Goal: Task Accomplishment & Management: Use online tool/utility

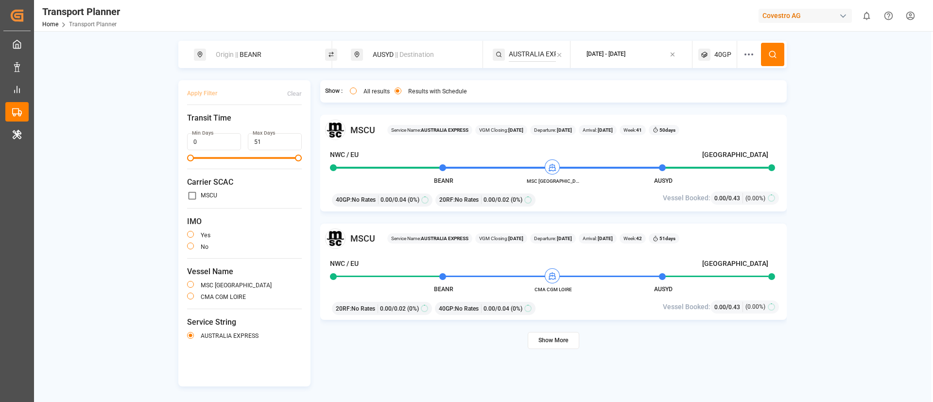
click at [280, 52] on div "Origin || BEANR" at bounding box center [262, 55] width 105 height 18
click at [251, 125] on input "BEANR" at bounding box center [253, 132] width 98 height 15
click at [228, 125] on input at bounding box center [253, 132] width 98 height 15
paste input "DEHAM"
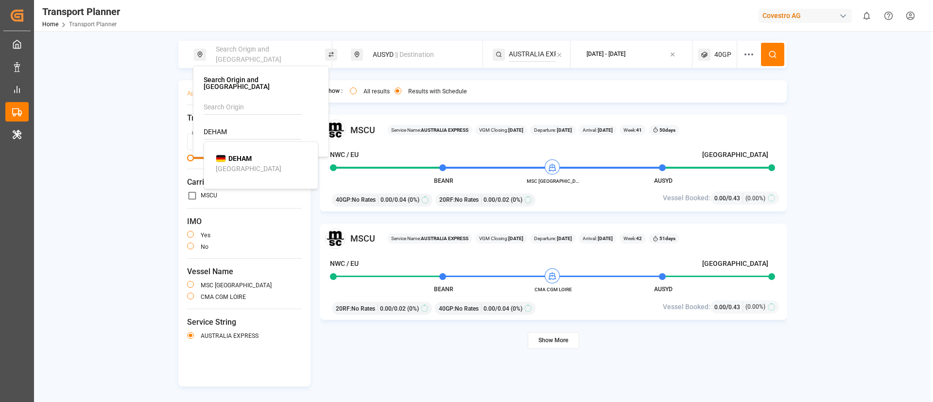
type input "DEHAM"
click at [235, 155] on b "DEHAM" at bounding box center [239, 159] width 23 height 8
click at [410, 60] on div "AUSYD || Destination" at bounding box center [419, 55] width 105 height 18
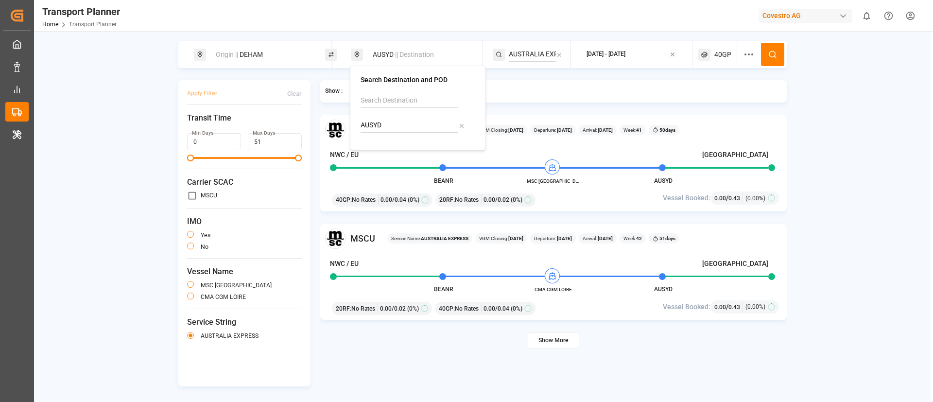
click at [402, 125] on input "AUSYD" at bounding box center [410, 125] width 98 height 15
paste input "TWTXG"
type input "TWTXG"
click at [412, 158] on div "TWTXG Taichung" at bounding box center [420, 157] width 94 height 20
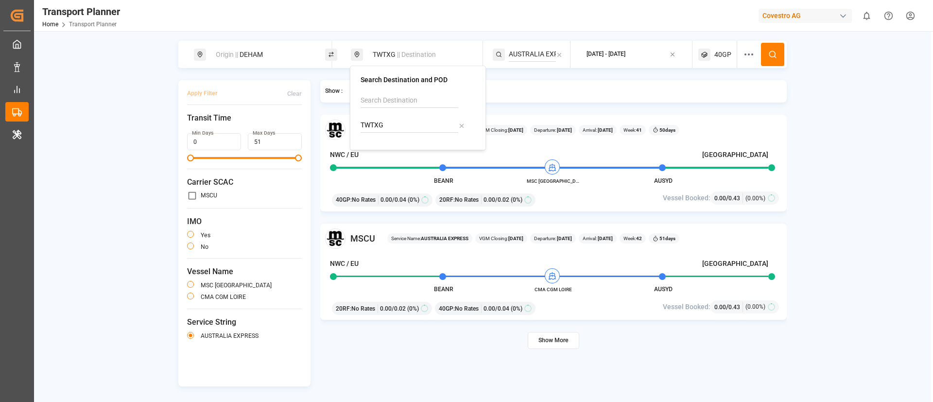
click at [532, 58] on input "AUSTRALIA EXPRESS" at bounding box center [532, 54] width 47 height 15
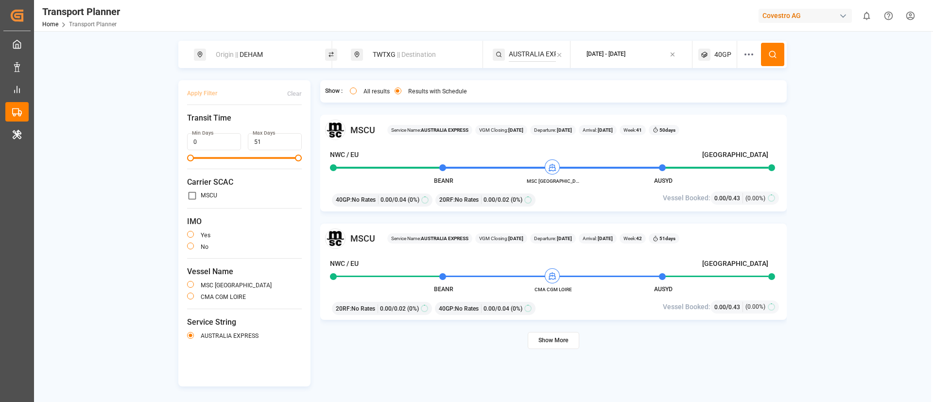
click at [532, 58] on input "AUSTRALIA EXPRESS" at bounding box center [532, 54] width 47 height 15
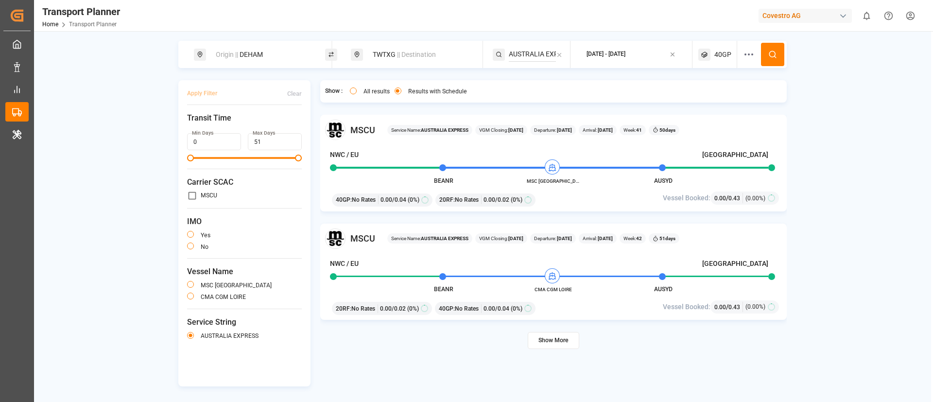
paste input "CEM"
type input "CEM"
click at [560, 82] on div "CEM" at bounding box center [568, 81] width 94 height 10
click at [633, 64] on div "[DATE] - [DATE]" at bounding box center [635, 54] width 117 height 27
click at [626, 59] on div "[DATE] - [DATE]" at bounding box center [606, 55] width 39 height 12
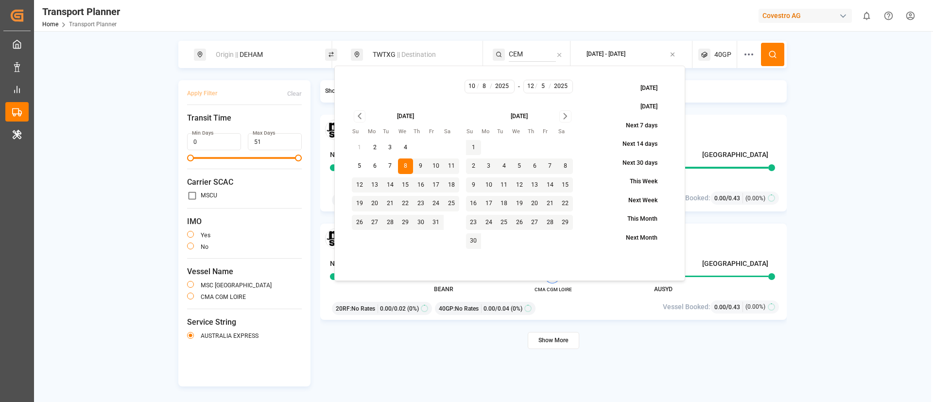
click at [568, 112] on icon "Go to next month" at bounding box center [565, 116] width 11 height 12
click at [519, 218] on button "31" at bounding box center [520, 223] width 16 height 16
type input "31"
click at [778, 54] on button at bounding box center [772, 54] width 23 height 23
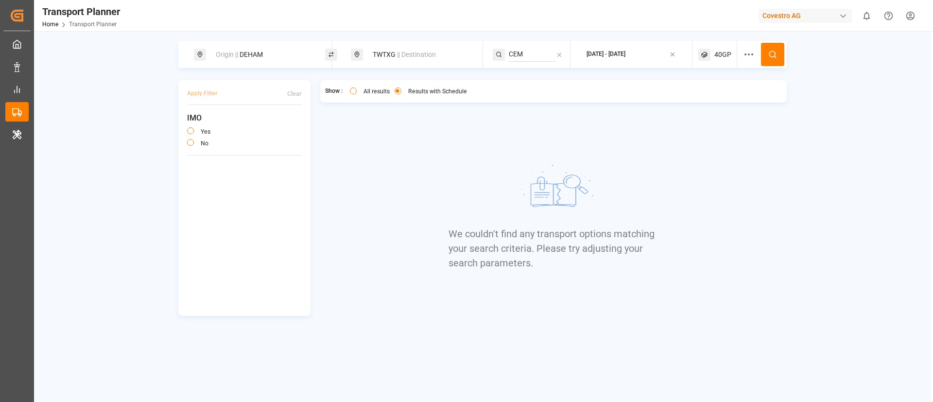
click at [727, 53] on span "40GP" at bounding box center [723, 55] width 17 height 10
click at [709, 104] on icon "button" at bounding box center [707, 101] width 7 height 7
click at [725, 100] on circle "button" at bounding box center [722, 101] width 6 height 6
click at [725, 100] on span "Select Container Type..." at bounding box center [709, 101] width 63 height 9
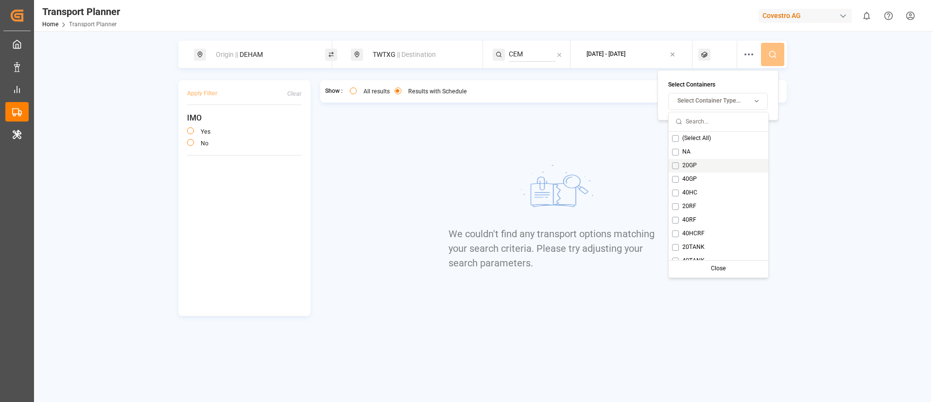
click at [701, 162] on div "20GP" at bounding box center [719, 166] width 100 height 14
click at [772, 60] on button at bounding box center [772, 54] width 23 height 23
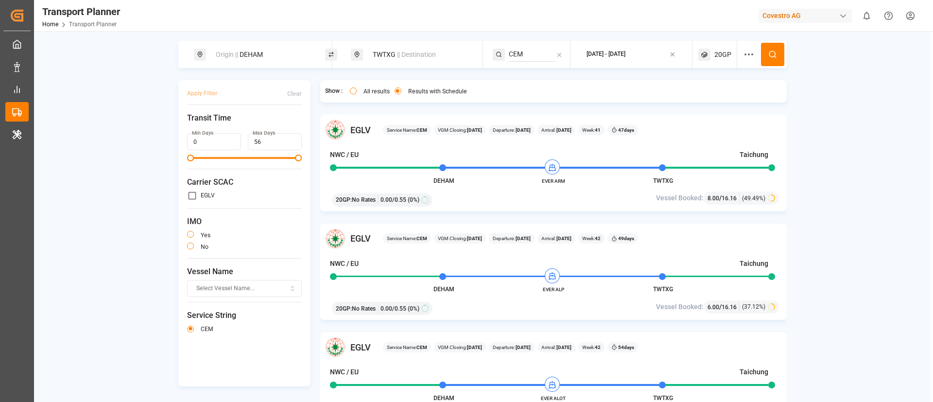
click at [294, 46] on div "Origin || DEHAM" at bounding box center [262, 55] width 105 height 18
click at [259, 131] on input "DEHAM" at bounding box center [253, 132] width 98 height 15
paste input "NLRT"
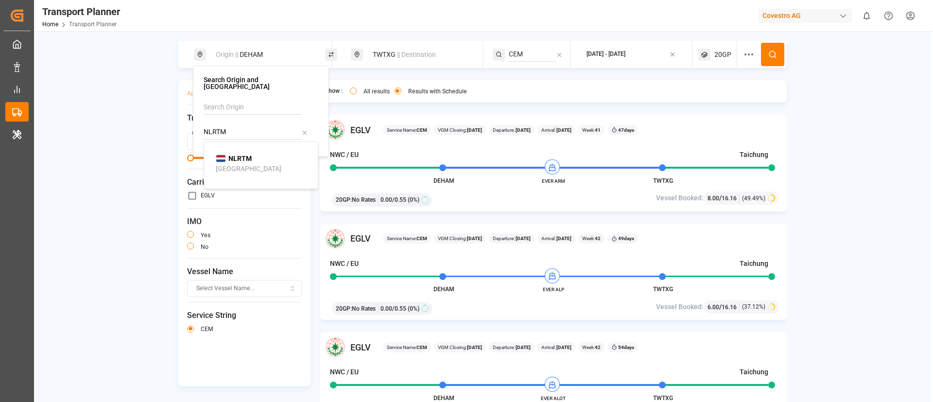
type input "NLRTM"
click at [241, 155] on b "NLRTM" at bounding box center [239, 159] width 23 height 8
click at [773, 53] on icon at bounding box center [773, 54] width 9 height 9
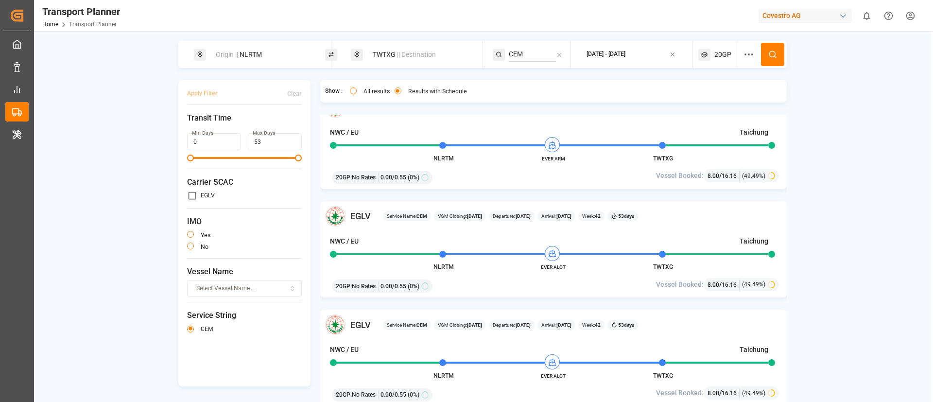
scroll to position [292, 0]
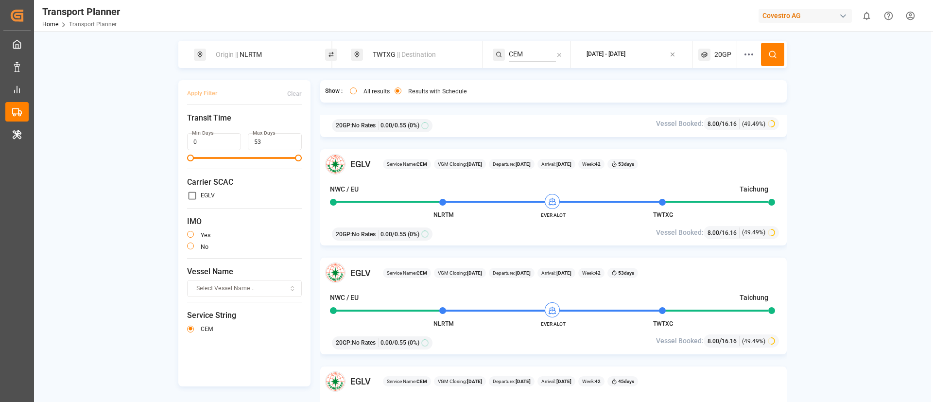
click at [271, 53] on div "Origin || NLRTM" at bounding box center [262, 55] width 105 height 18
click at [251, 129] on input "NLRTM" at bounding box center [253, 132] width 98 height 15
paste input "DEHA"
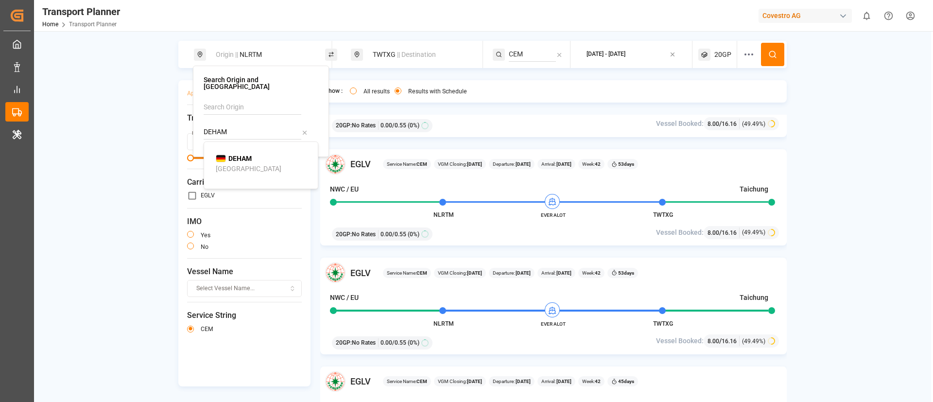
type input "DEHAM"
click at [248, 155] on b "DEHAM" at bounding box center [239, 159] width 23 height 8
click at [412, 56] on span "|| Destination" at bounding box center [416, 55] width 39 height 8
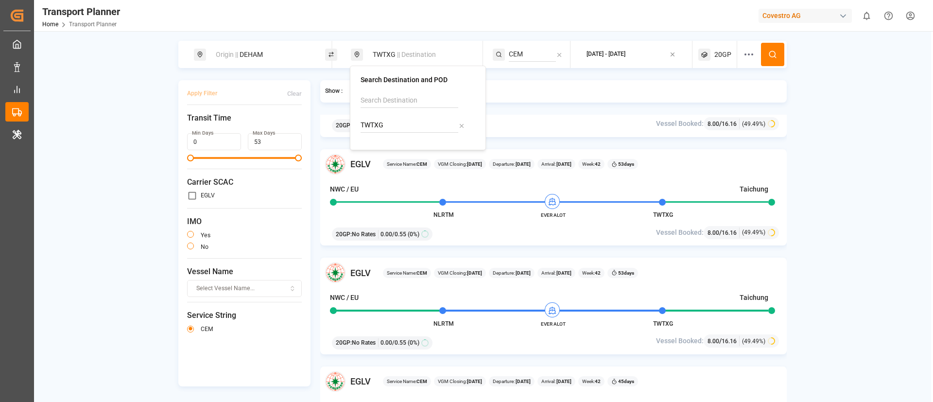
click at [394, 130] on input "TWTXG" at bounding box center [410, 125] width 98 height 15
paste input "JPNGO"
type input "JPNGO"
click at [393, 150] on b "JPNGO" at bounding box center [397, 152] width 23 height 8
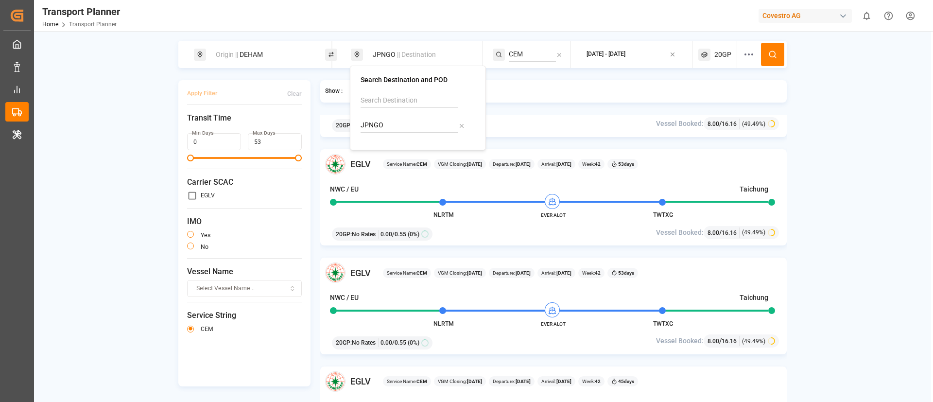
click at [535, 59] on input "CEM" at bounding box center [532, 54] width 47 height 15
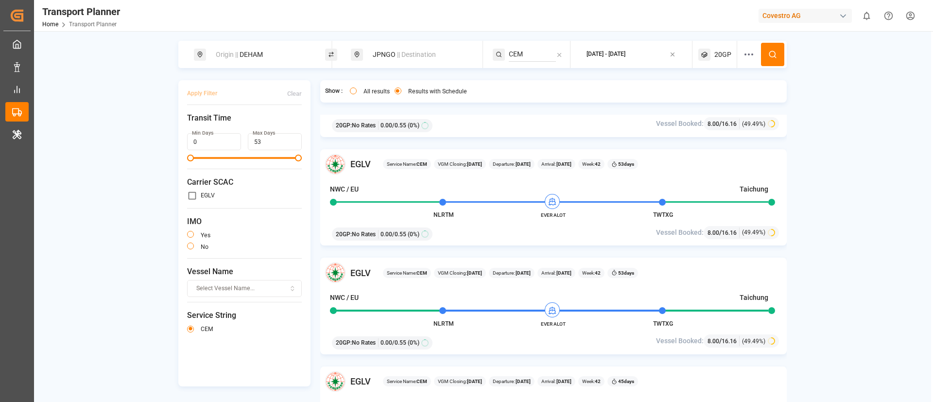
click at [535, 59] on input "CEM" at bounding box center [532, 54] width 47 height 15
paste input "S"
type input "CES"
click at [550, 80] on div "CES" at bounding box center [568, 81] width 94 height 10
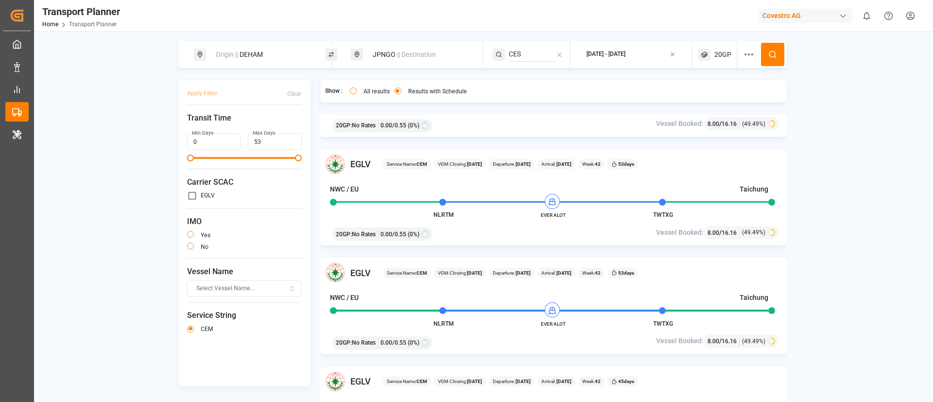
click at [776, 55] on button at bounding box center [772, 54] width 23 height 23
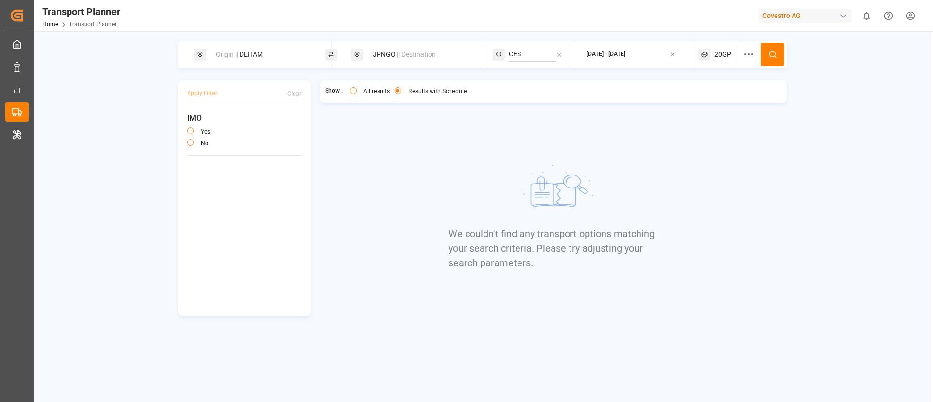
click at [614, 57] on div "[DATE] - [DATE]" at bounding box center [606, 54] width 39 height 9
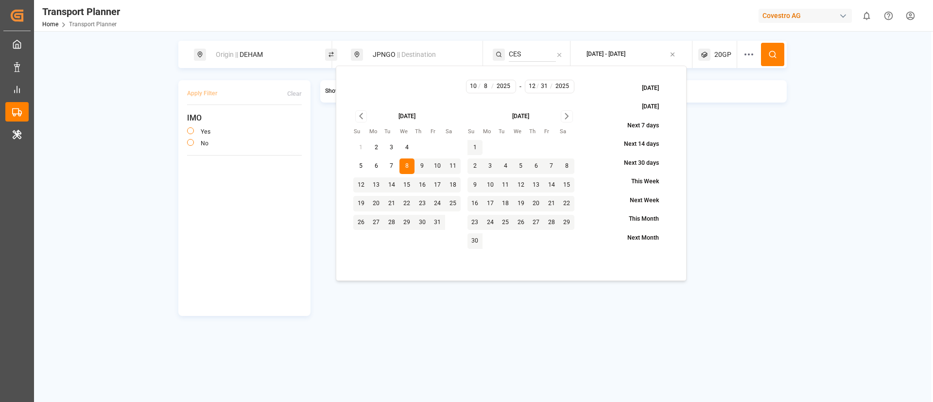
click at [711, 62] on div "20GP" at bounding box center [718, 54] width 39 height 27
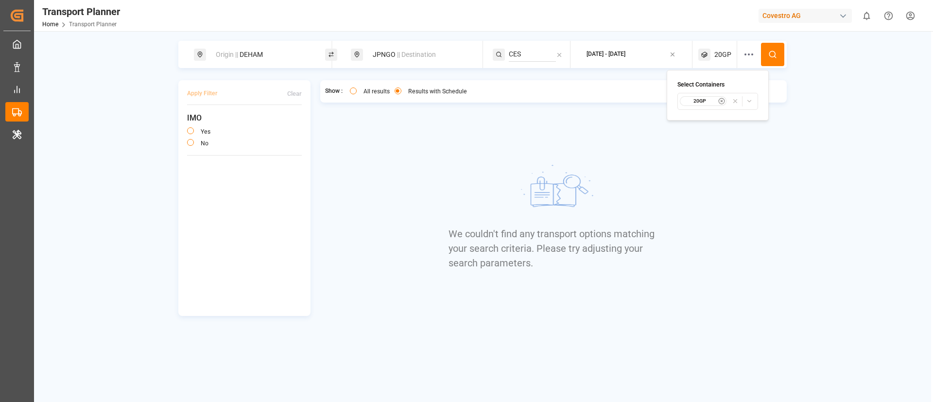
click at [709, 96] on div "20GP" at bounding box center [703, 101] width 47 height 10
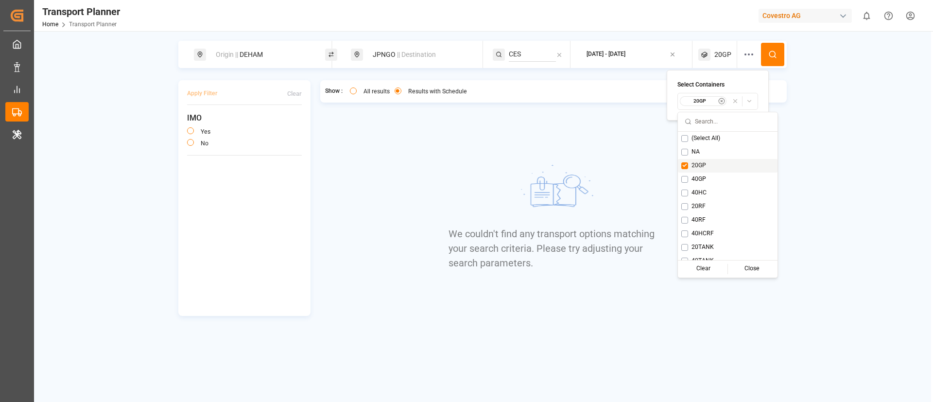
click at [687, 167] on button "Suggestions" at bounding box center [685, 165] width 7 height 7
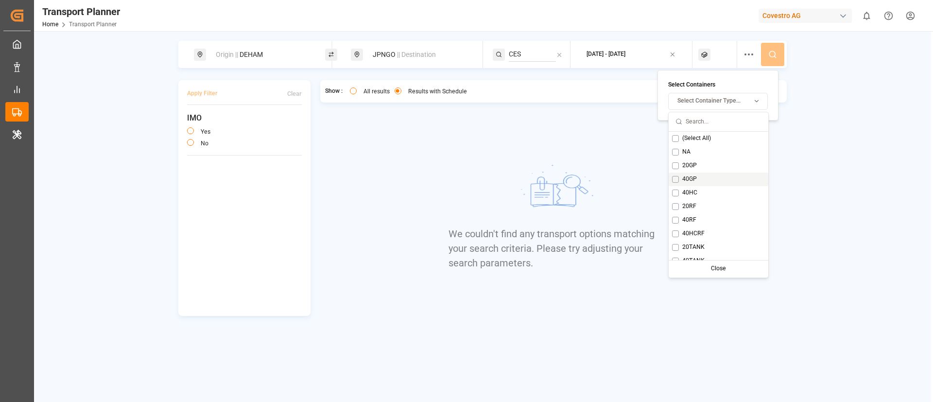
click at [683, 176] on span "40GP" at bounding box center [690, 179] width 15 height 9
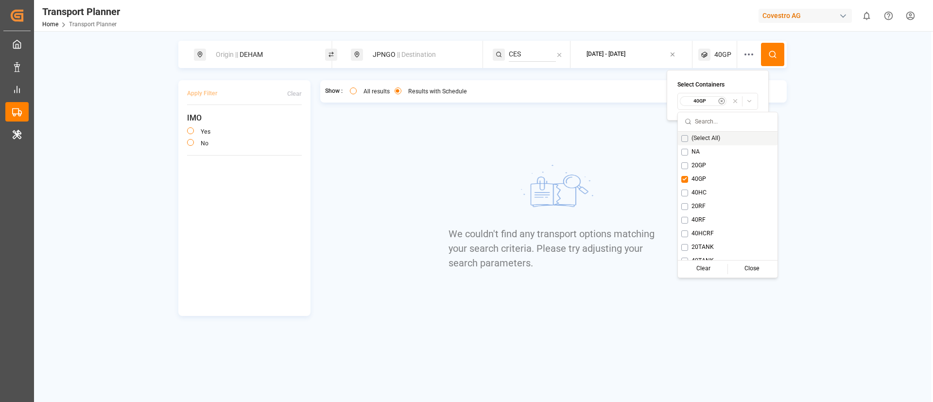
click at [768, 59] on button at bounding box center [772, 54] width 23 height 23
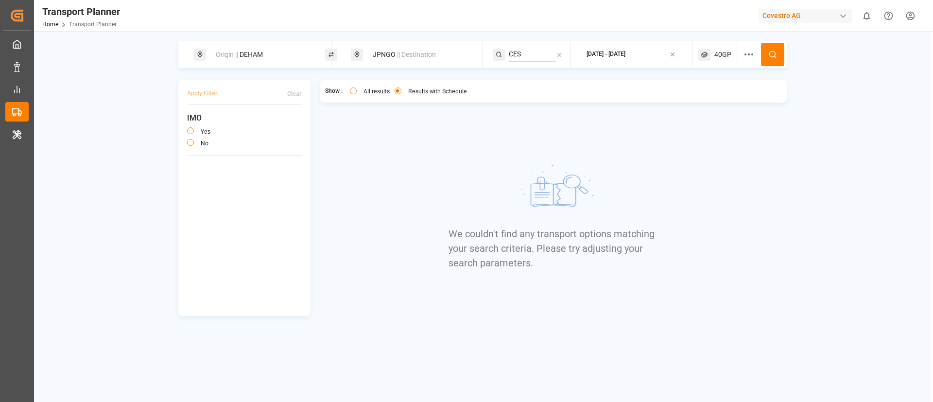
click at [724, 56] on span "40GP" at bounding box center [723, 55] width 17 height 10
click at [711, 101] on small "40GP" at bounding box center [700, 101] width 34 height 7
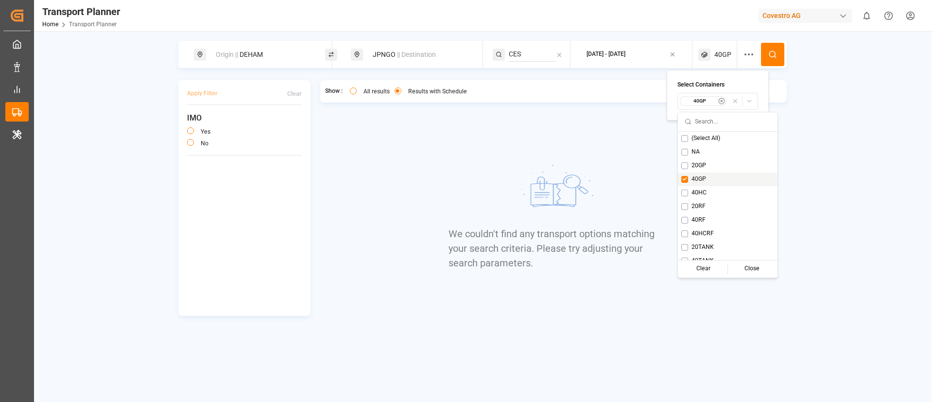
click at [683, 181] on button "Suggestions" at bounding box center [685, 179] width 7 height 7
click at [686, 196] on span "40HC" at bounding box center [690, 193] width 15 height 9
click at [777, 48] on button at bounding box center [772, 54] width 23 height 23
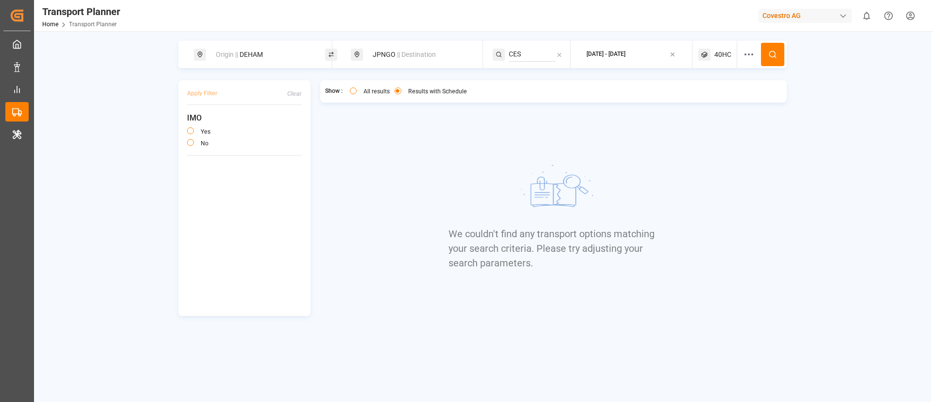
click at [709, 60] on icon at bounding box center [705, 55] width 12 height 12
click at [712, 104] on small "40HC" at bounding box center [700, 101] width 34 height 7
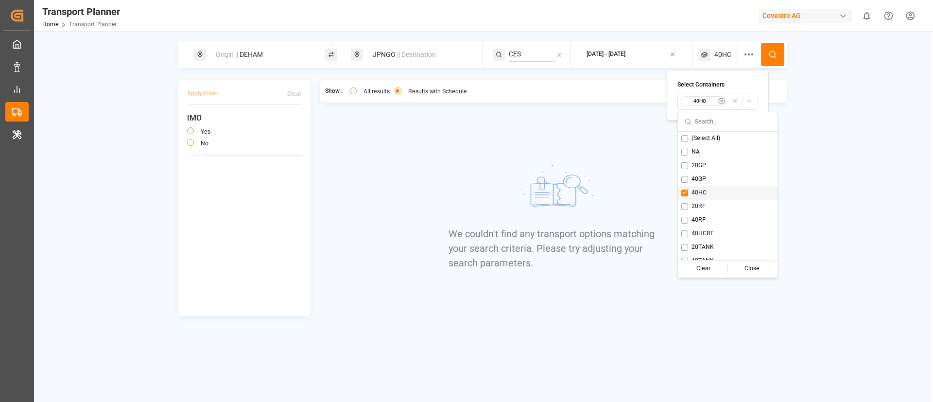
click at [701, 188] on div "40HC" at bounding box center [728, 193] width 100 height 14
click at [702, 198] on div "40HC" at bounding box center [719, 193] width 100 height 14
click at [713, 192] on div "40HC" at bounding box center [728, 193] width 100 height 14
click at [709, 206] on div "20RF" at bounding box center [719, 207] width 100 height 14
click at [779, 54] on button at bounding box center [772, 54] width 23 height 23
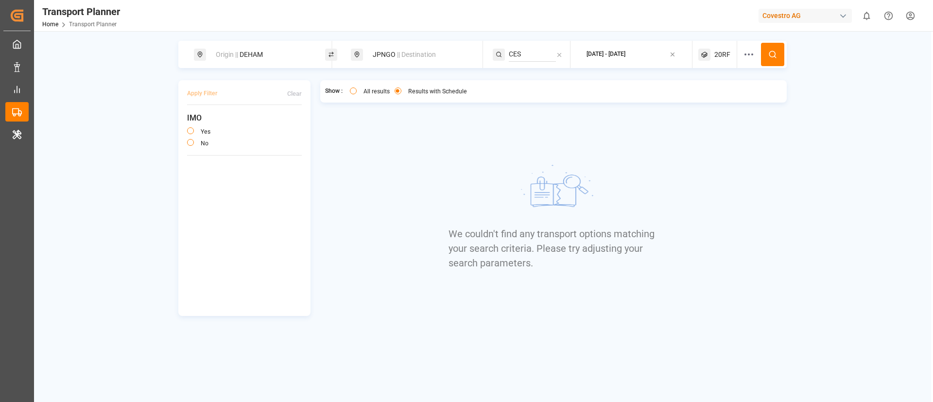
click at [724, 58] on span "20RF" at bounding box center [723, 55] width 16 height 10
click at [695, 102] on small "20RF" at bounding box center [700, 101] width 34 height 7
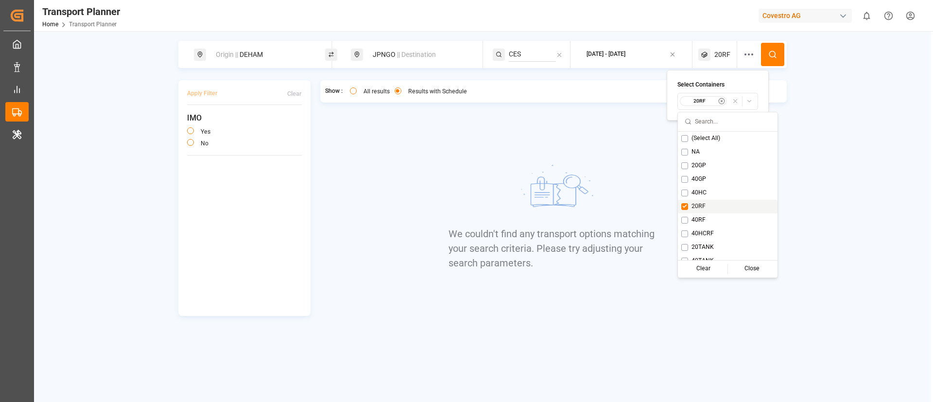
click at [715, 209] on div "20RF" at bounding box center [728, 207] width 100 height 14
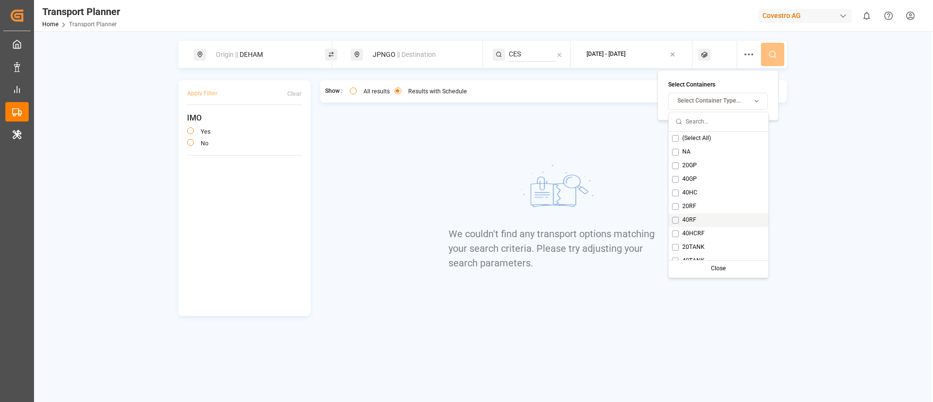
click at [713, 215] on div "40RF" at bounding box center [719, 220] width 100 height 14
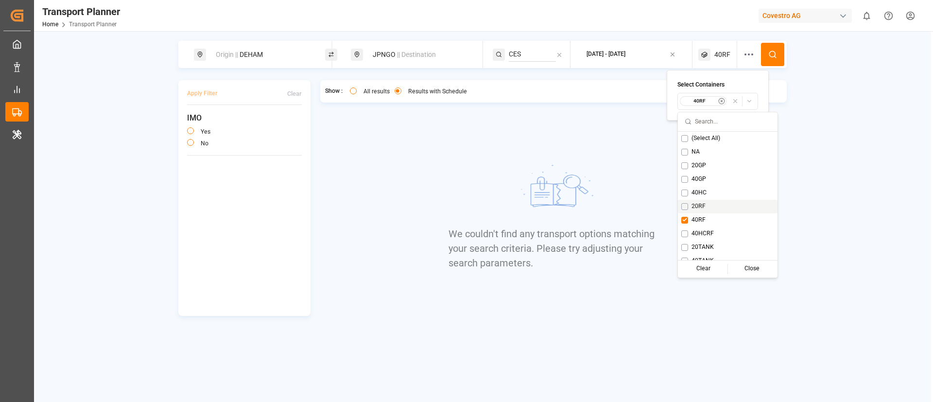
click at [772, 56] on circle at bounding box center [773, 54] width 6 height 6
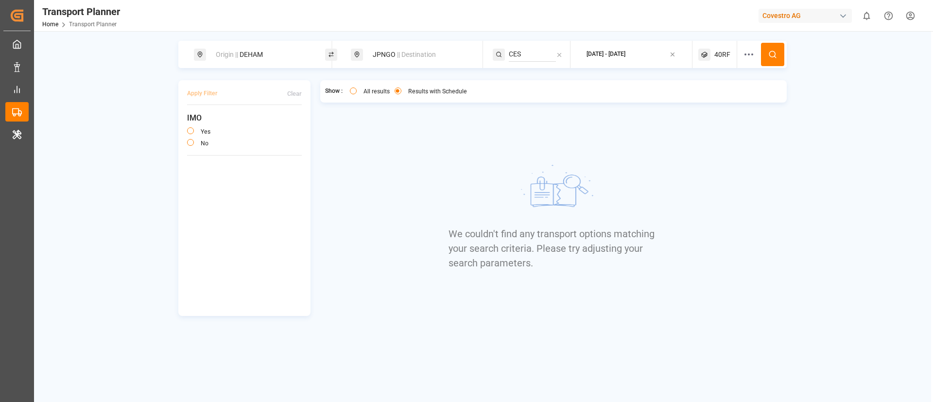
click at [721, 52] on span "40RF" at bounding box center [723, 55] width 16 height 10
click at [703, 98] on small "40RF" at bounding box center [700, 101] width 34 height 7
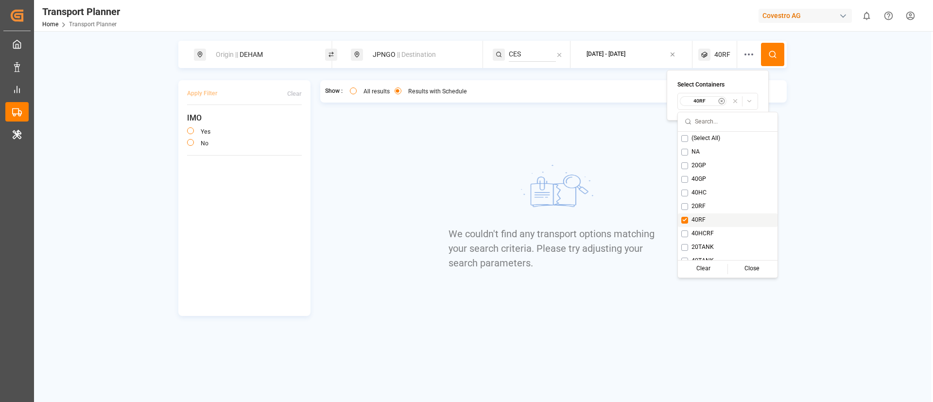
click at [701, 220] on span "40RF" at bounding box center [699, 220] width 14 height 9
click at [710, 233] on div "40HCRF" at bounding box center [719, 234] width 100 height 14
click at [775, 48] on button at bounding box center [772, 54] width 23 height 23
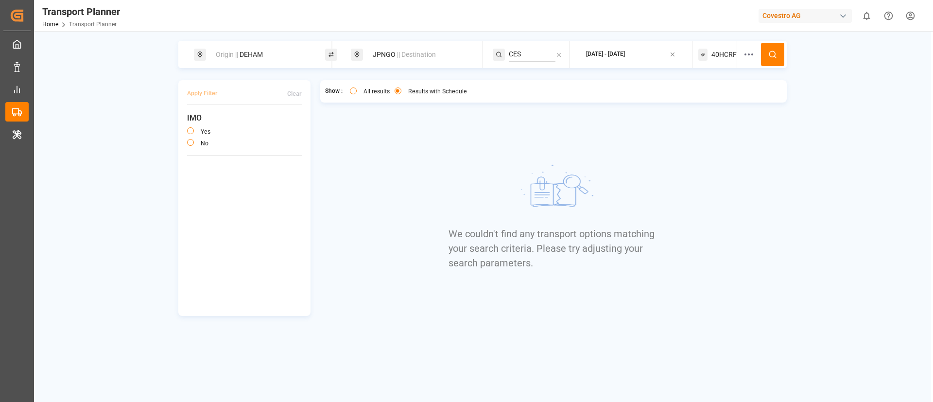
click at [722, 51] on span "40HCRF" at bounding box center [724, 55] width 25 height 10
click at [696, 101] on small "40HCRF" at bounding box center [700, 101] width 34 height 7
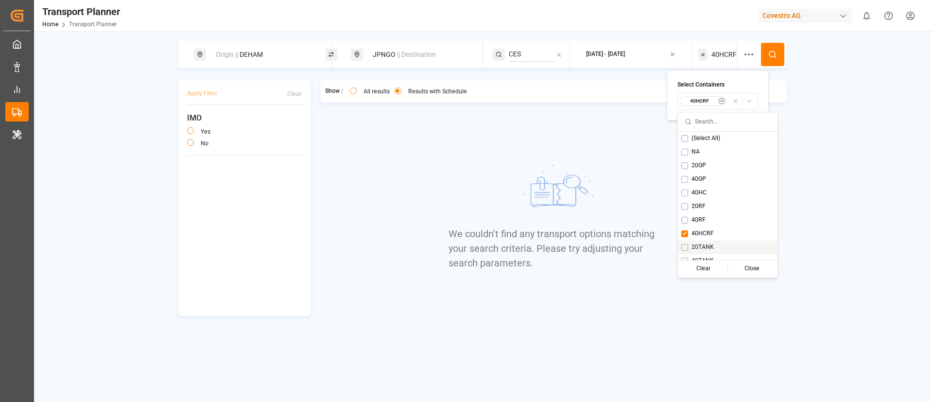
scroll to position [8, 0]
click at [715, 235] on div "20TANK" at bounding box center [728, 240] width 100 height 14
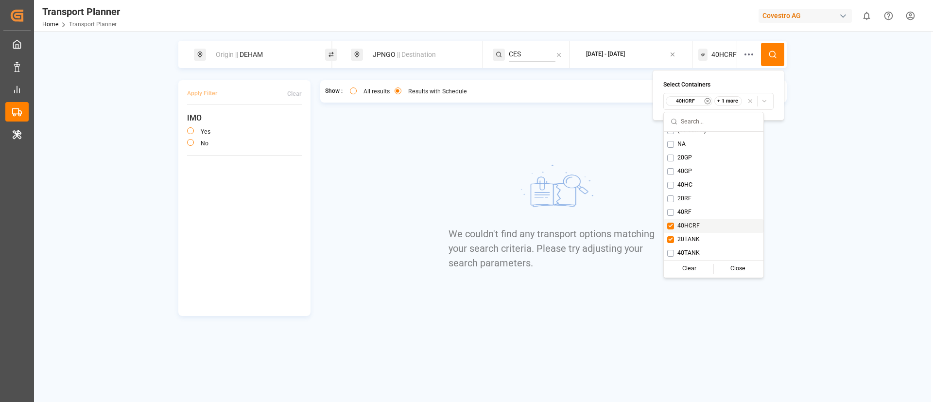
click at [699, 226] on span "40HCRF" at bounding box center [689, 226] width 22 height 9
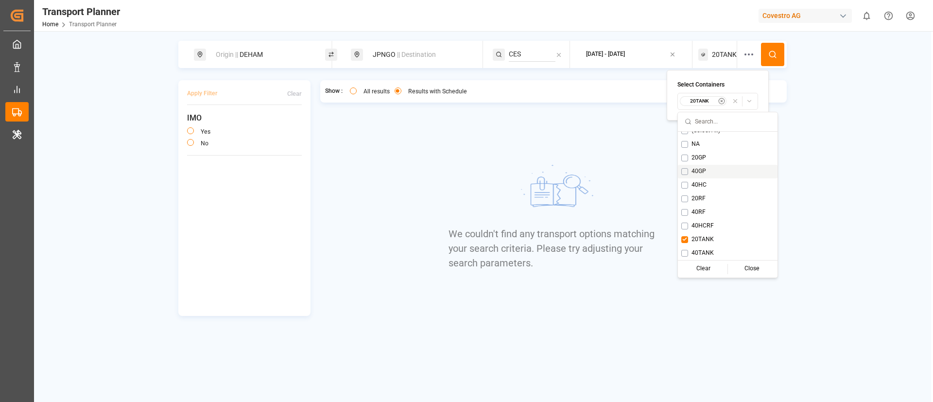
click at [770, 53] on circle at bounding box center [773, 54] width 6 height 6
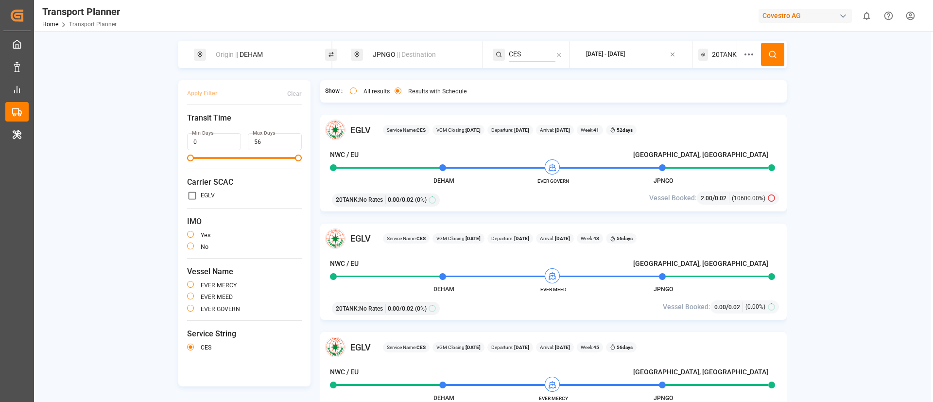
click at [811, 17] on div "Covestro AG" at bounding box center [805, 16] width 93 height 14
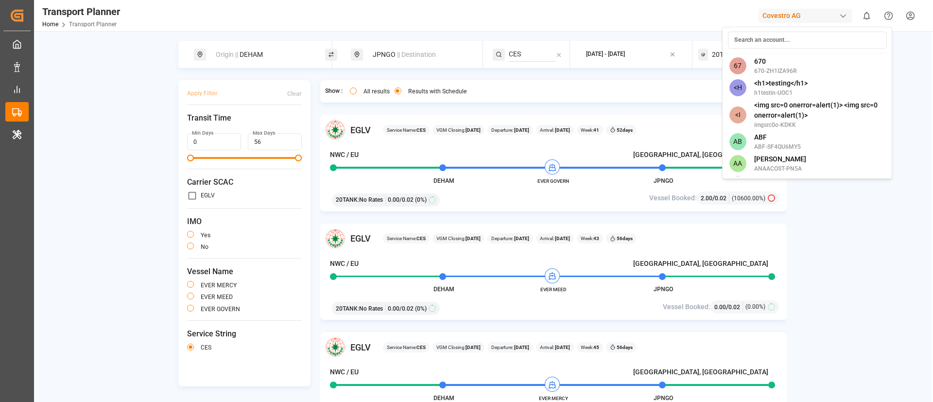
click at [810, 35] on input at bounding box center [807, 40] width 159 height 17
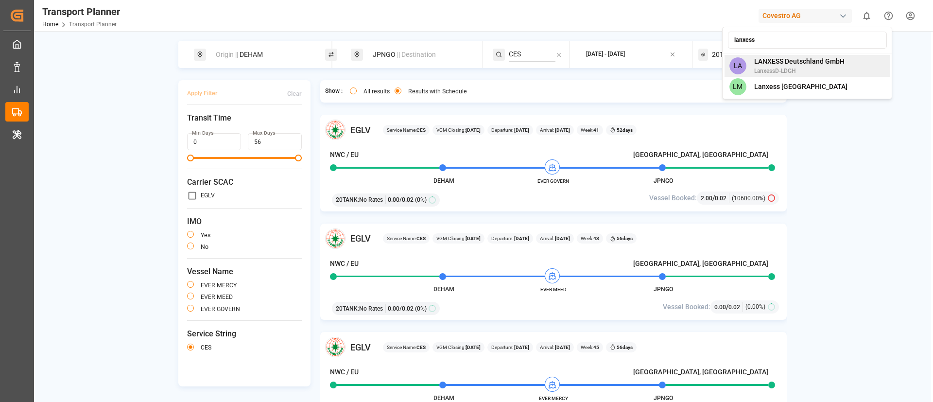
type input "lanxess"
click at [812, 57] on span "LANXESS Deutschland GmbH" at bounding box center [799, 61] width 90 height 10
